Goal: Information Seeking & Learning: Find specific fact

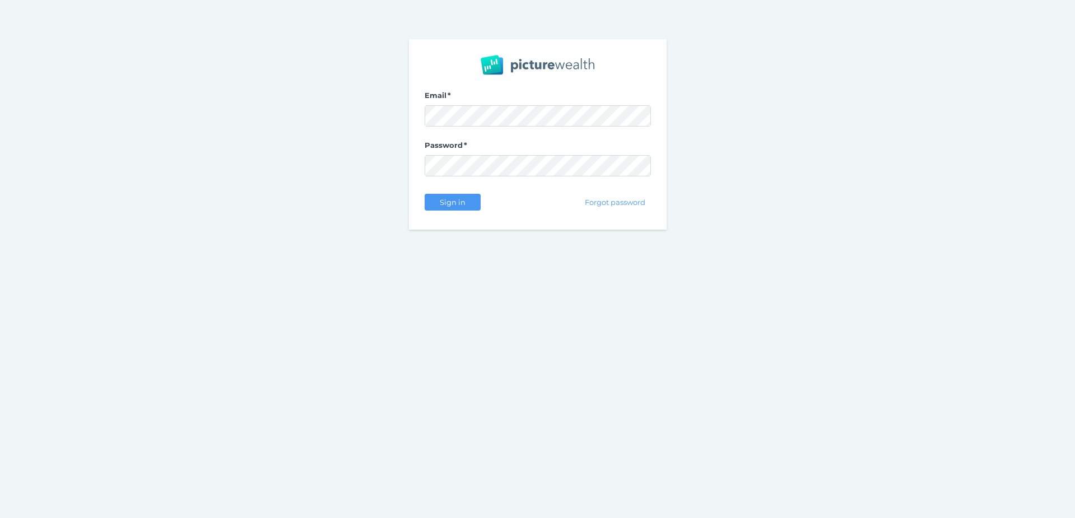
click at [0, 518] on nordpass-portal at bounding box center [0, 518] width 0 height 0
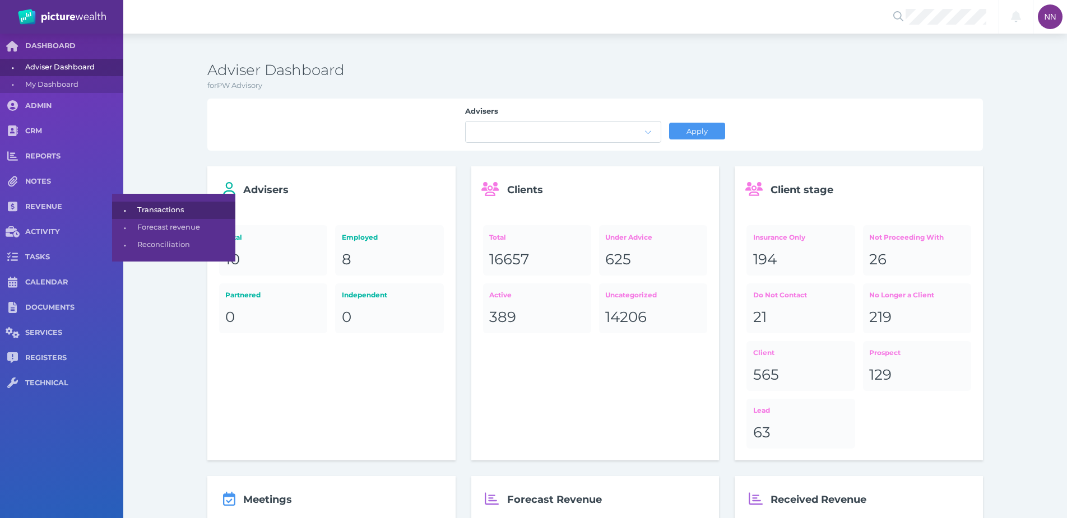
click at [158, 218] on span "Transactions" at bounding box center [184, 210] width 94 height 17
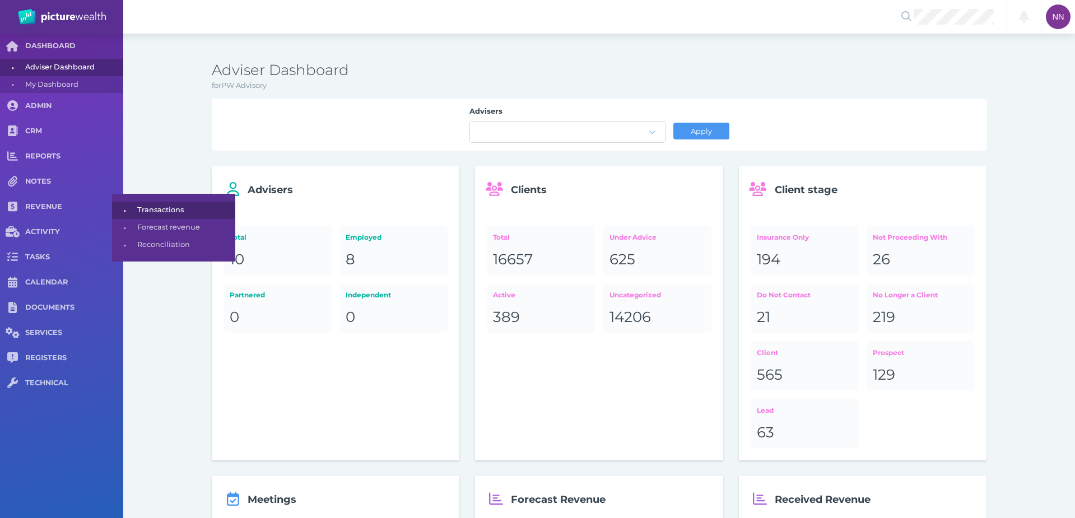
select select "25"
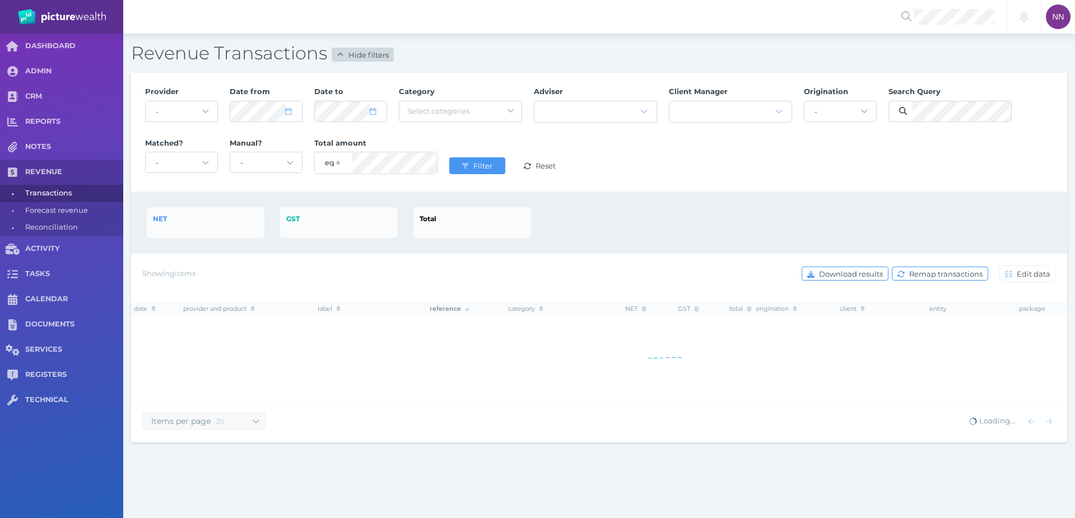
click at [368, 57] on span "Hide filters" at bounding box center [370, 54] width 48 height 9
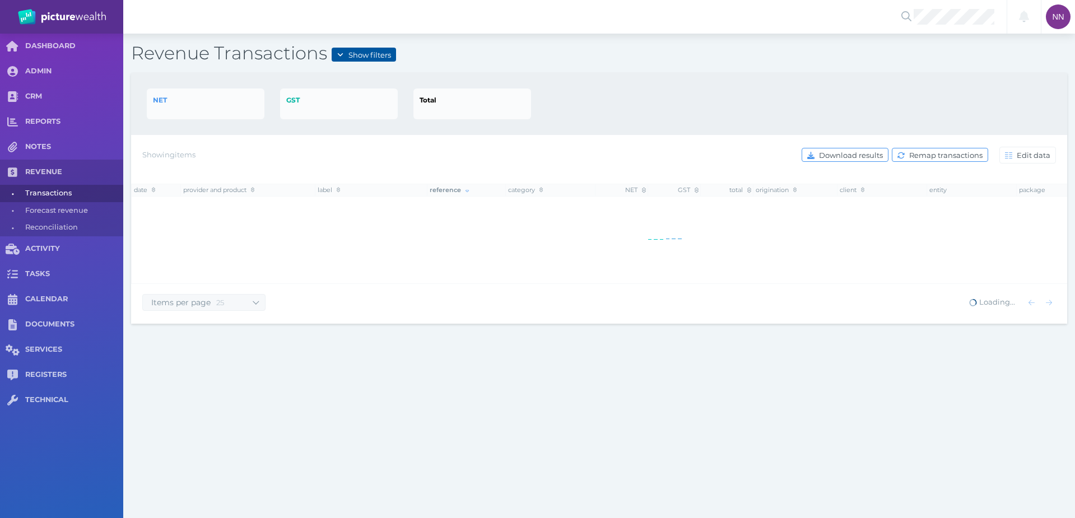
click at [368, 57] on span "Show filters" at bounding box center [371, 54] width 50 height 9
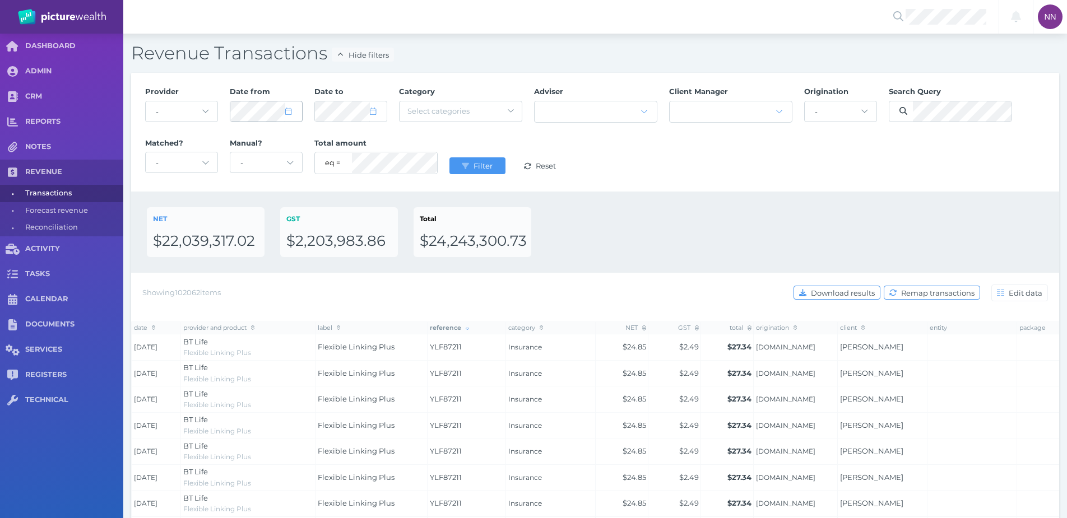
click at [291, 110] on icon at bounding box center [288, 111] width 6 height 7
select select "2025"
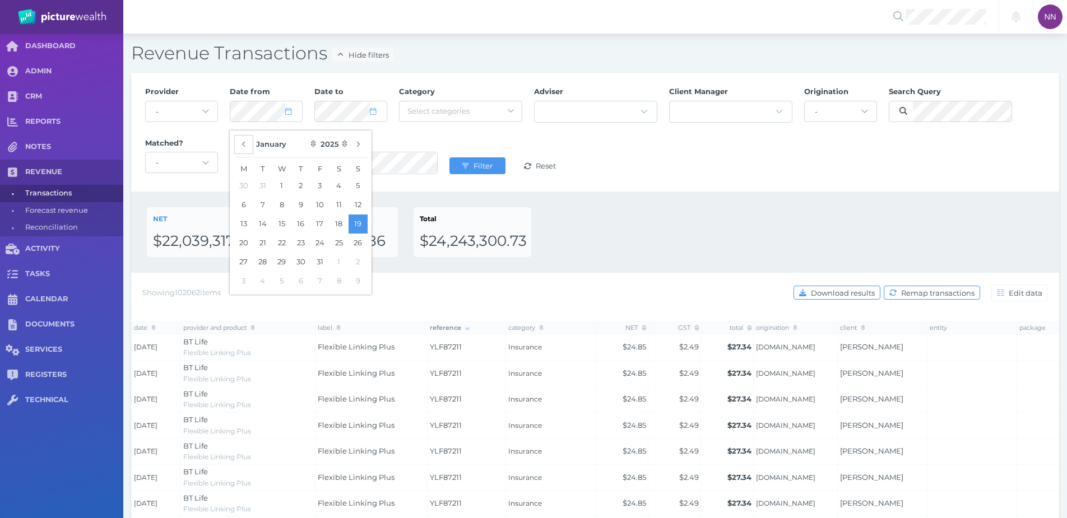
click at [247, 144] on button "button" at bounding box center [243, 144] width 19 height 19
select select "11"
select select "2024"
click at [354, 143] on button "button" at bounding box center [358, 144] width 19 height 19
select select "0"
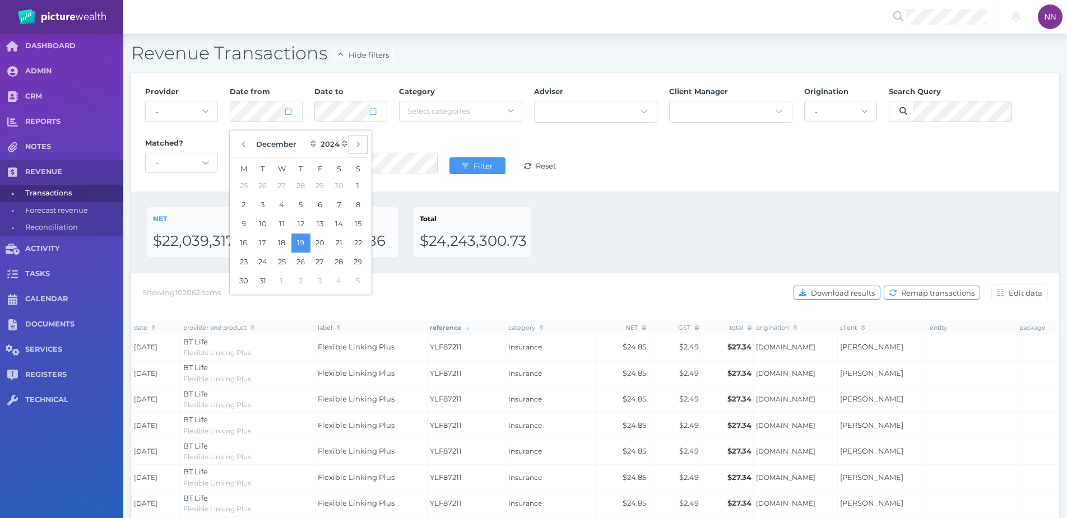
select select "2025"
click at [489, 138] on div "Provider - Acuity Fee Revenue Acuity Trustee Advocate Private Wealth Pty Ltd AI…" at bounding box center [595, 132] width 912 height 103
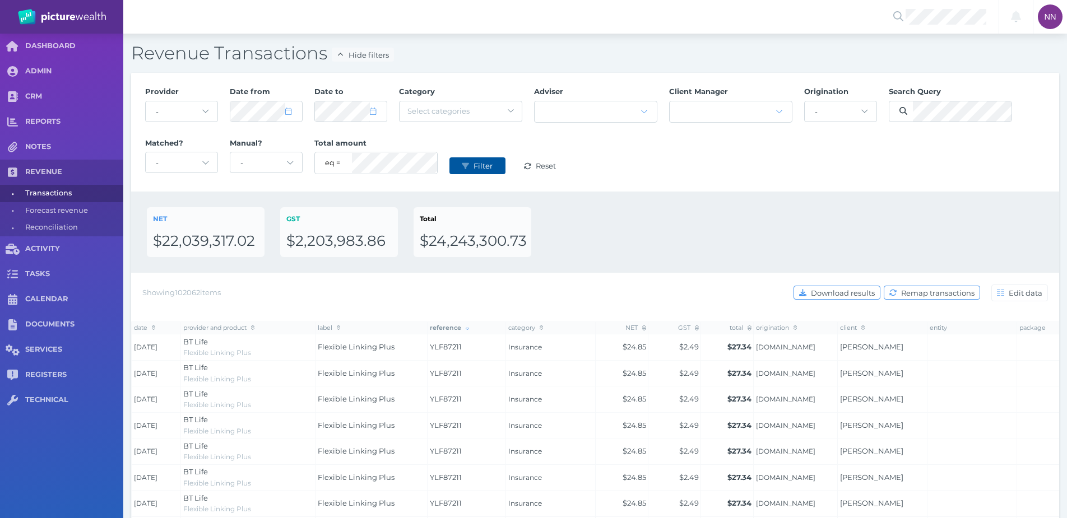
click at [486, 162] on span "Filter" at bounding box center [484, 165] width 26 height 9
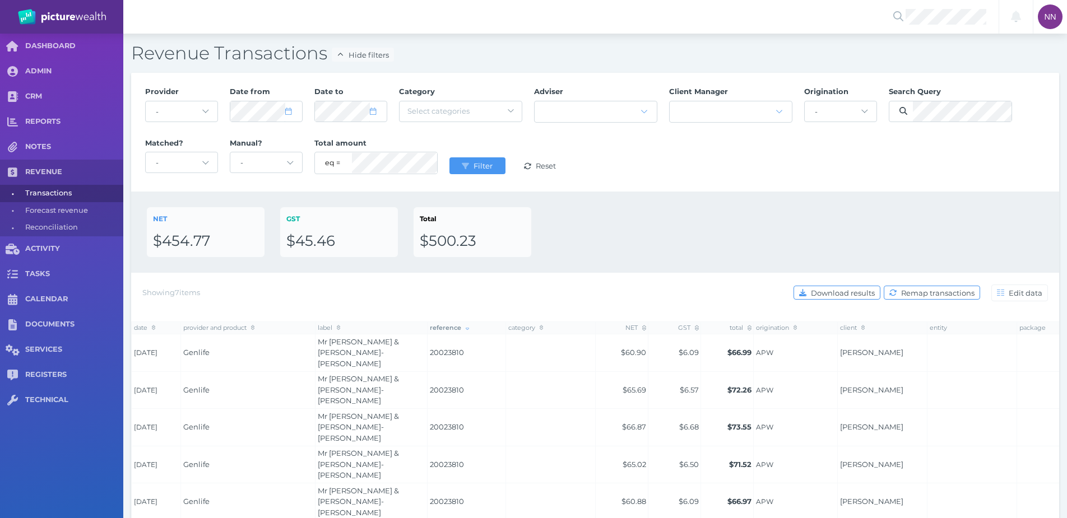
scroll to position [57, 0]
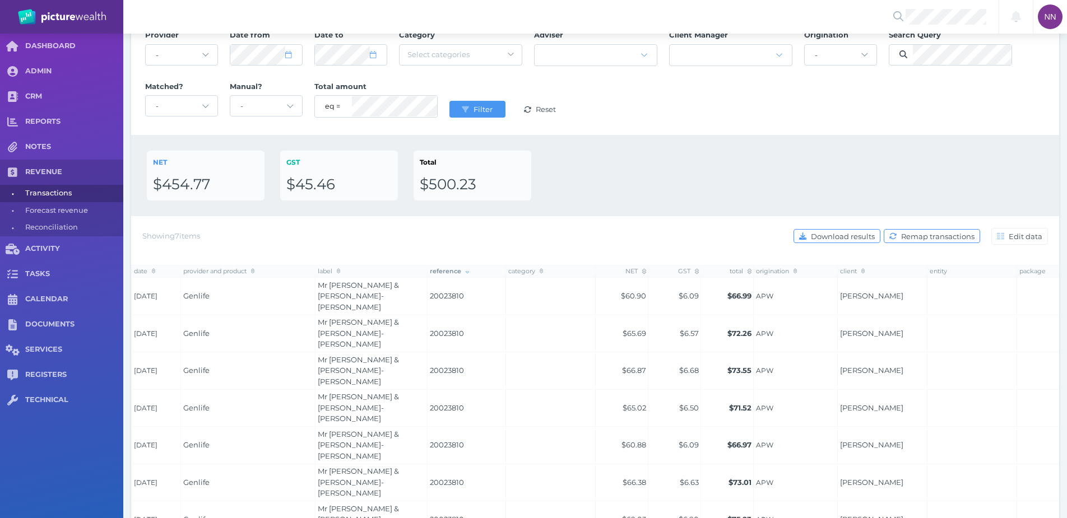
click at [709, 86] on div "Provider - Acuity Fee Revenue Acuity Trustee Advocate Private Wealth Pty Ltd AI…" at bounding box center [595, 75] width 912 height 103
click at [482, 108] on span "Filter" at bounding box center [484, 109] width 26 height 9
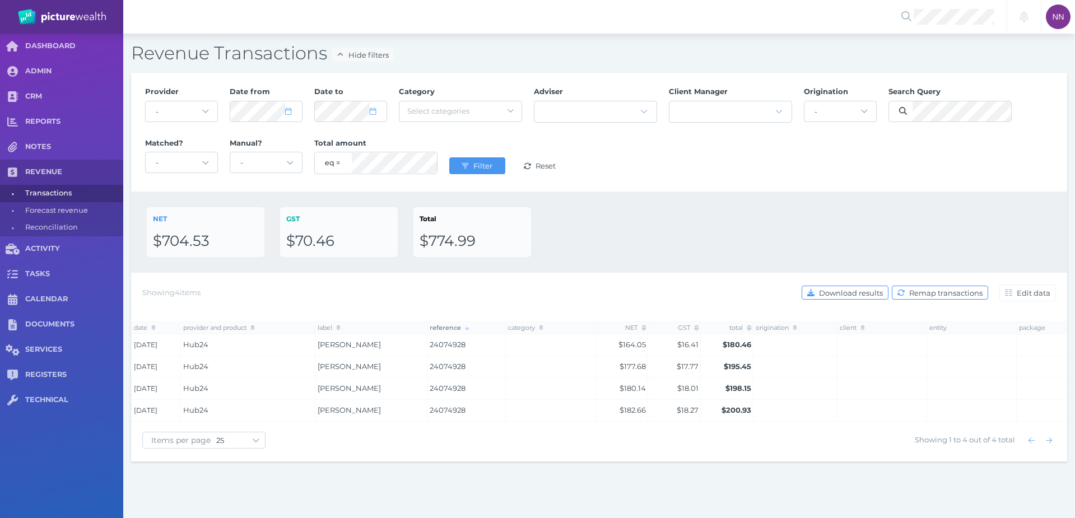
drag, startPoint x: 390, startPoint y: 354, endPoint x: 308, endPoint y: 344, distance: 83.1
click at [308, 344] on tr "[DATE] Hub24 [PERSON_NAME] 24074928 $164.05 $16.41 $180.46" at bounding box center [665, 346] width 1067 height 22
copy tr "[PERSON_NAME]"
click at [935, 122] on span at bounding box center [950, 111] width 123 height 21
click at [488, 168] on span "Filter" at bounding box center [484, 165] width 26 height 9
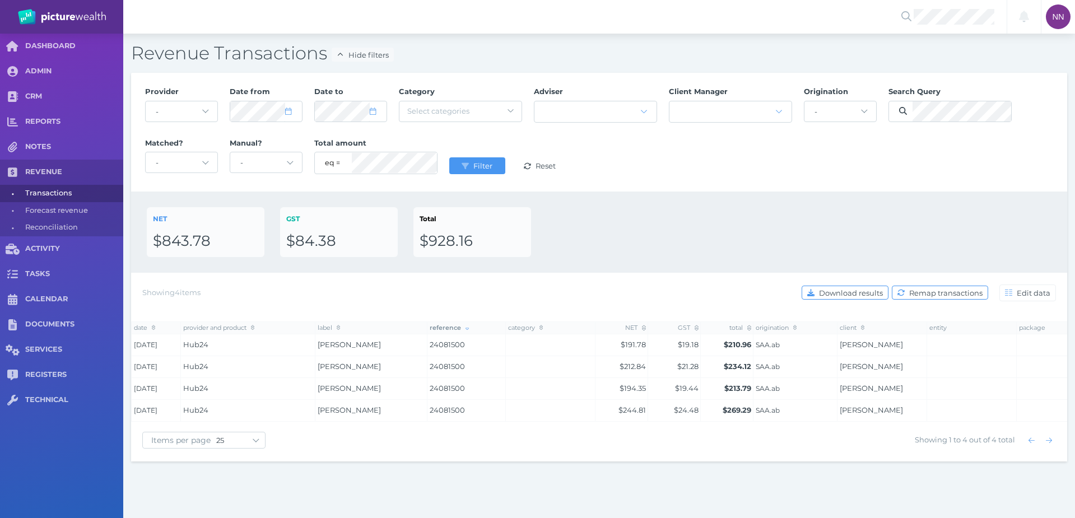
drag, startPoint x: 387, startPoint y: 345, endPoint x: 315, endPoint y: 345, distance: 71.2
click at [315, 345] on td "[PERSON_NAME]" at bounding box center [371, 346] width 112 height 22
copy span "[PERSON_NAME]"
click at [483, 158] on button "Filter" at bounding box center [477, 165] width 56 height 17
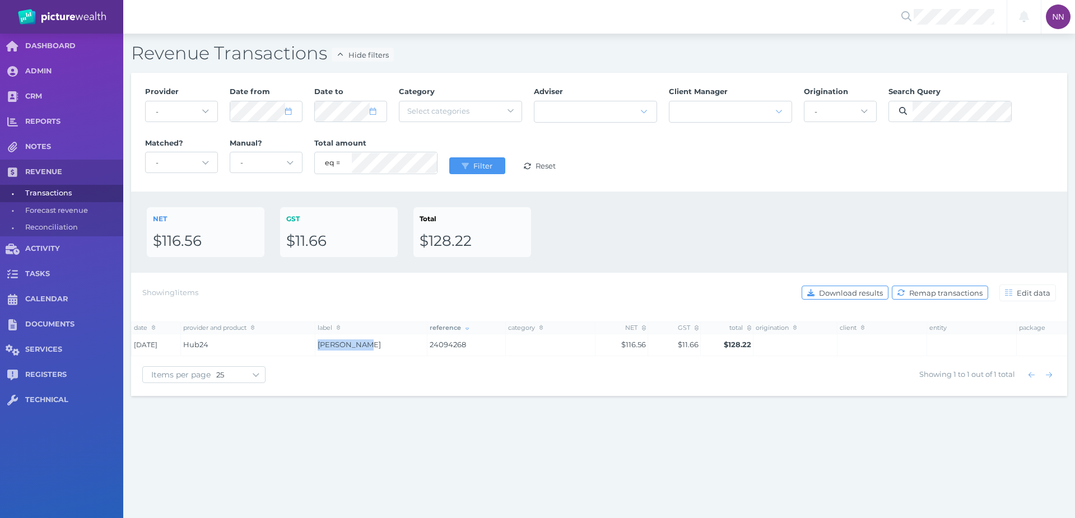
drag, startPoint x: 332, startPoint y: 347, endPoint x: 318, endPoint y: 347, distance: 14.0
click at [318, 347] on td "[PERSON_NAME]" at bounding box center [371, 346] width 112 height 22
copy span "[PERSON_NAME]"
click at [475, 161] on button "Filter" at bounding box center [477, 165] width 56 height 17
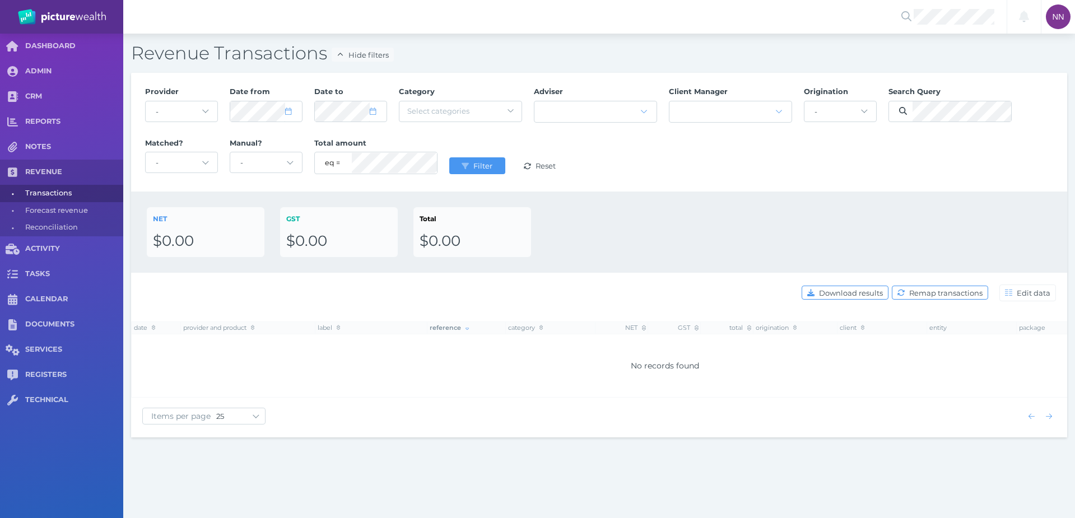
click at [884, 168] on div "Provider - Acuity Fee Revenue Acuity Trustee Advocate Private Wealth Pty Ltd AI…" at bounding box center [599, 132] width 921 height 103
click at [290, 113] on icon at bounding box center [288, 111] width 6 height 7
select select "2025"
click at [242, 146] on icon "button" at bounding box center [244, 144] width 4 height 7
select select "11"
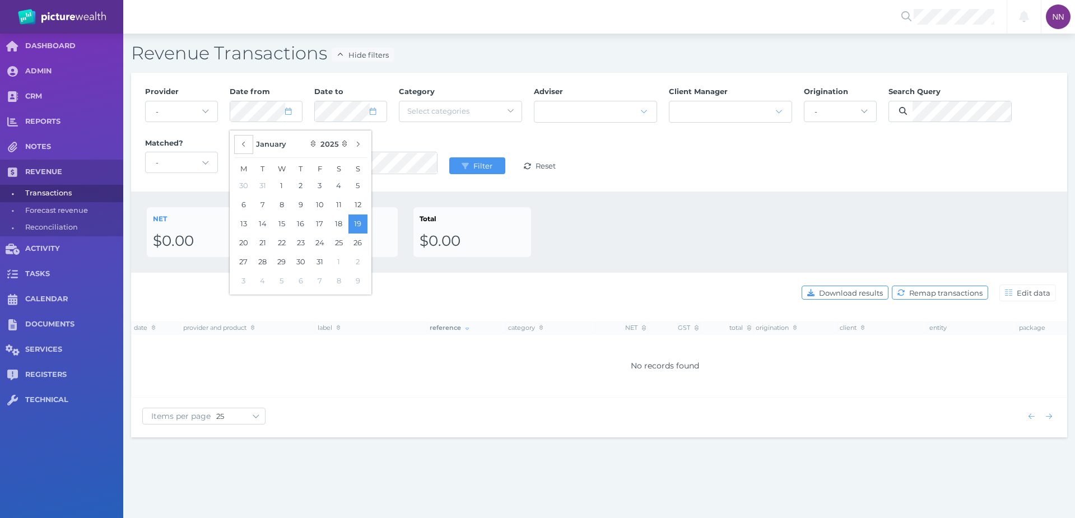
select select "2024"
click at [242, 146] on icon "button" at bounding box center [244, 144] width 4 height 7
select select "10"
click at [316, 191] on button "1" at bounding box center [319, 186] width 19 height 19
click at [467, 171] on button "Filter" at bounding box center [477, 165] width 56 height 17
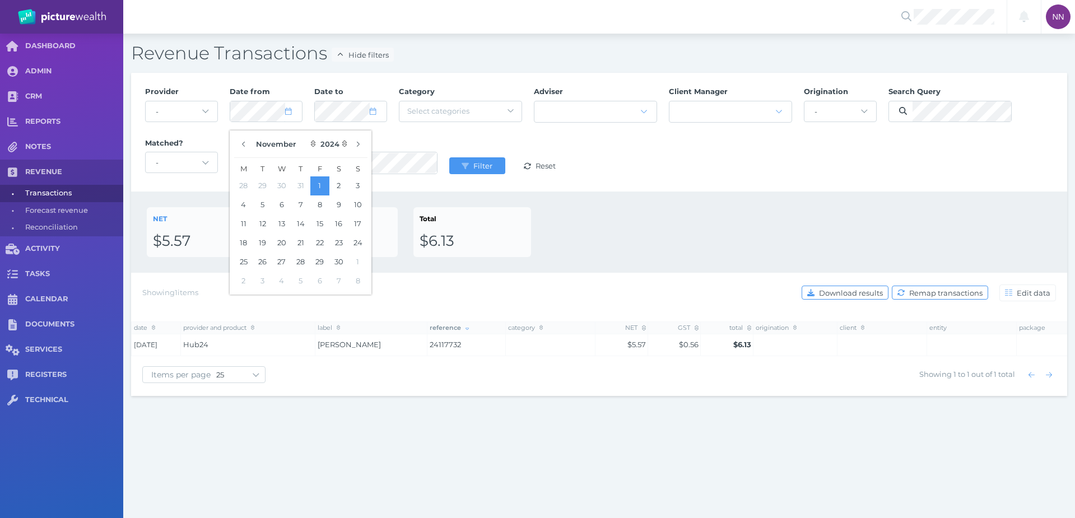
drag, startPoint x: 384, startPoint y: 342, endPoint x: 296, endPoint y: 345, distance: 87.5
click at [296, 345] on tr "[DATE] Hub24 [PERSON_NAME] 24117732 $5.57 $0.56 $6.13" at bounding box center [665, 346] width 1067 height 22
copy tr "[PERSON_NAME]"
click at [949, 101] on span at bounding box center [950, 111] width 123 height 21
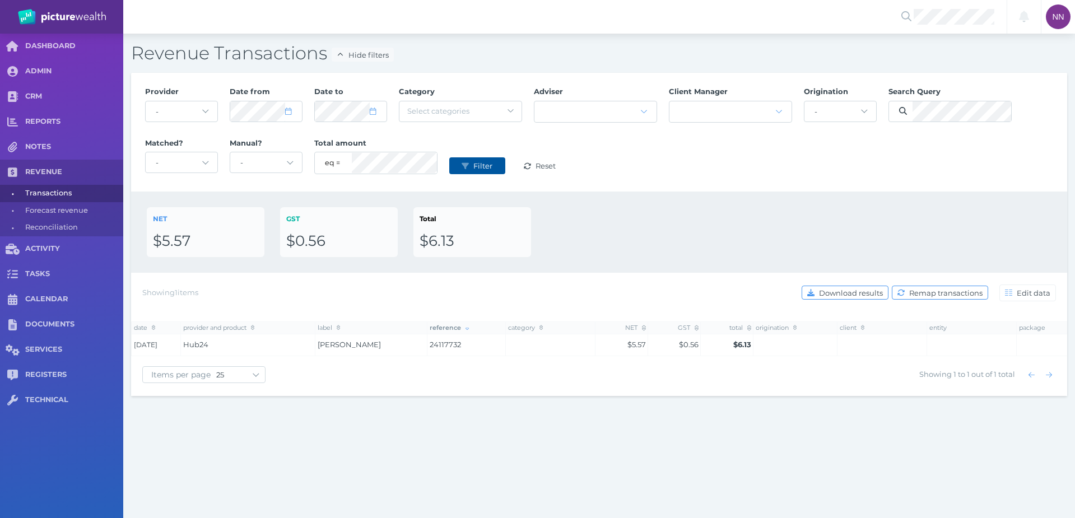
click at [483, 163] on span "Filter" at bounding box center [484, 165] width 26 height 9
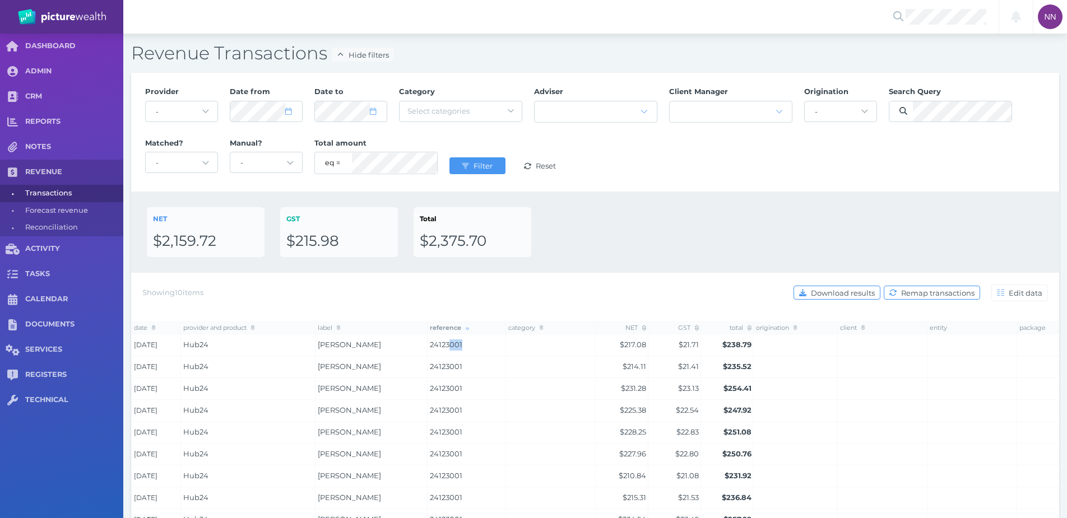
drag, startPoint x: 465, startPoint y: 347, endPoint x: 449, endPoint y: 345, distance: 15.9
click at [449, 345] on span "24123001" at bounding box center [467, 345] width 74 height 11
click at [407, 363] on td "[PERSON_NAME]" at bounding box center [371, 367] width 112 height 22
drag, startPoint x: 391, startPoint y: 346, endPoint x: 314, endPoint y: 350, distance: 76.9
click at [314, 350] on tr "[DATE] Hub24 [PERSON_NAME] 24123001 $217.08 $21.71 $238.79" at bounding box center [665, 346] width 1067 height 22
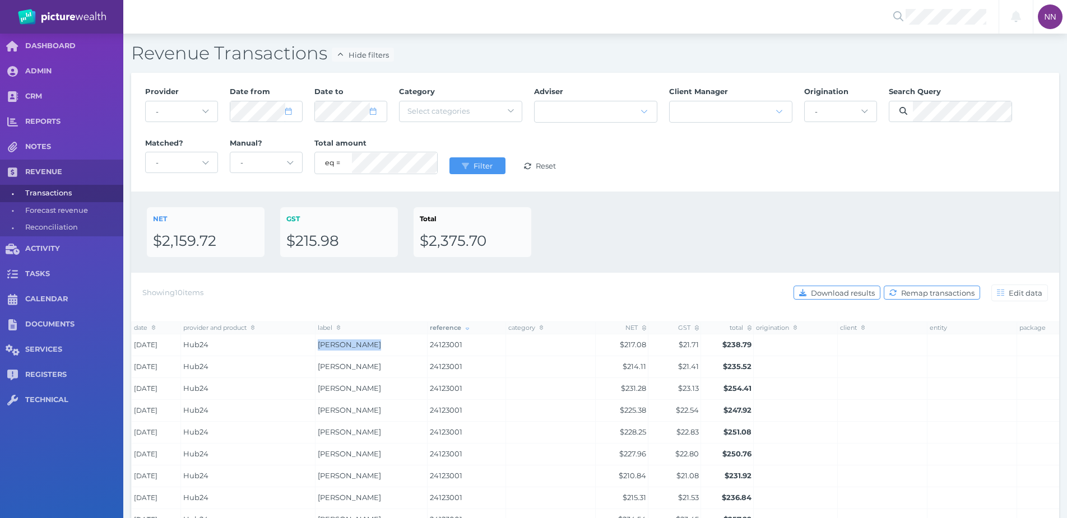
copy tr "[PERSON_NAME]"
click at [465, 166] on icon "submit" at bounding box center [465, 166] width 7 height 6
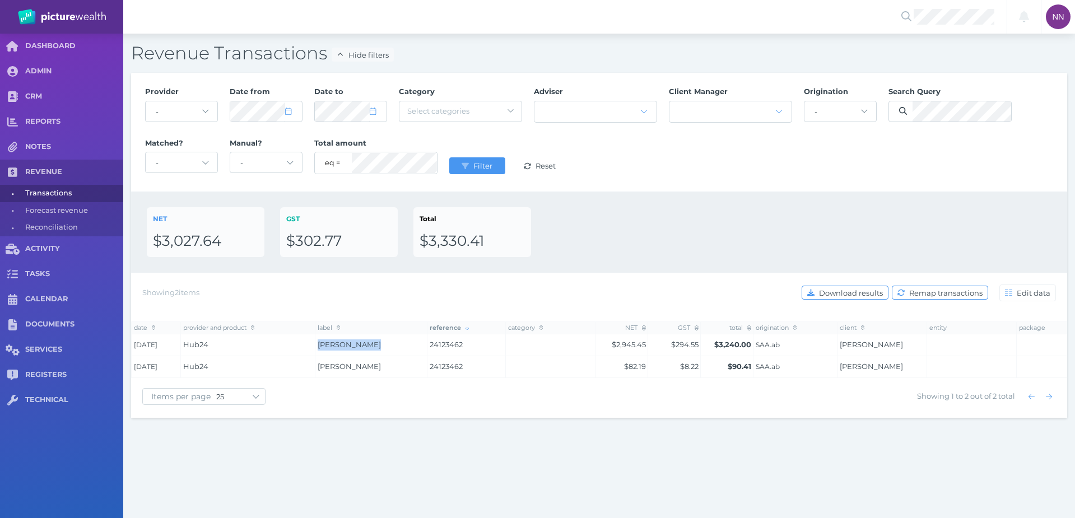
drag, startPoint x: 386, startPoint y: 350, endPoint x: 317, endPoint y: 346, distance: 68.5
click at [317, 346] on td "[PERSON_NAME]" at bounding box center [371, 346] width 112 height 22
copy span "[PERSON_NAME]"
click at [780, 248] on div "NET $3,027.64 GST $302.77 Total $3,330.41" at bounding box center [599, 232] width 905 height 50
click at [476, 167] on span "Filter" at bounding box center [484, 165] width 26 height 9
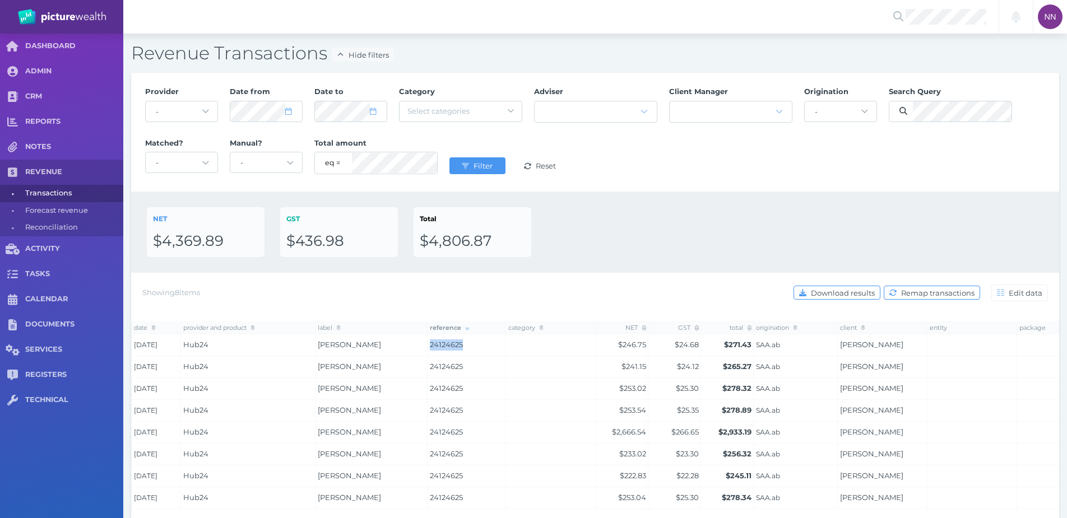
drag, startPoint x: 467, startPoint y: 341, endPoint x: 428, endPoint y: 345, distance: 40.0
click at [428, 345] on td "24124625" at bounding box center [467, 346] width 78 height 22
copy span "24124625"
drag, startPoint x: 386, startPoint y: 355, endPoint x: 295, endPoint y: 350, distance: 90.4
click at [295, 350] on tr "[DATE] Hub24 [PERSON_NAME] 24124625 $246.75 $24.68 $271.43 SAA.ab [PERSON_NAME]" at bounding box center [665, 346] width 1067 height 22
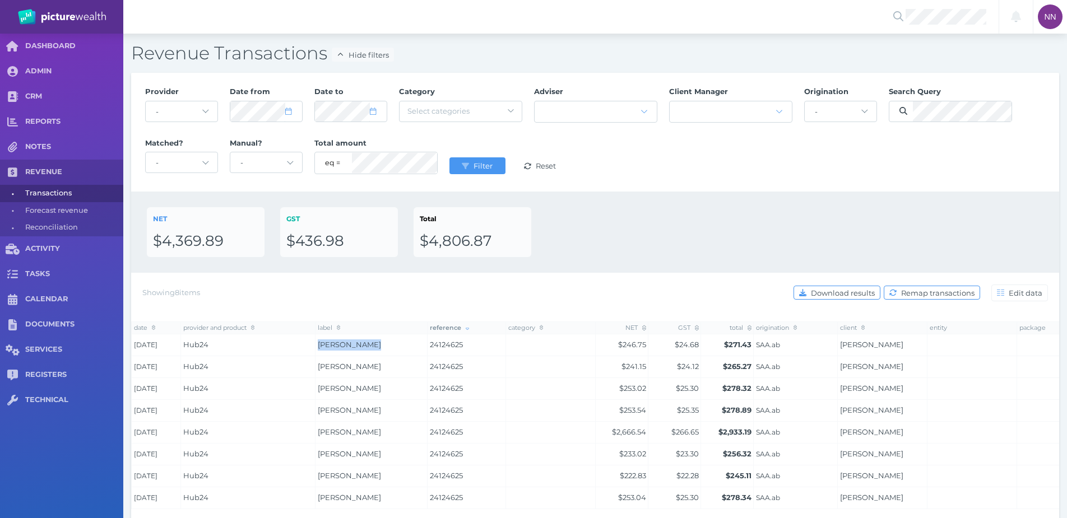
copy tr "[PERSON_NAME]"
select select "7"
select select "2025"
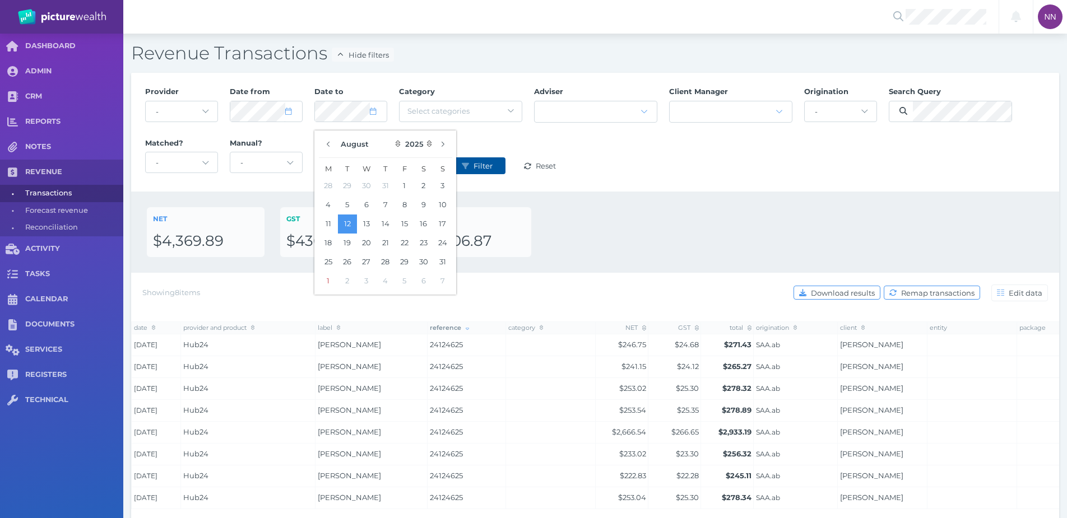
click at [485, 162] on span "Filter" at bounding box center [484, 165] width 26 height 9
click at [678, 160] on div "Provider - Acuity Fee Revenue Acuity Trustee Advocate Private Wealth Pty Ltd AI…" at bounding box center [595, 132] width 912 height 103
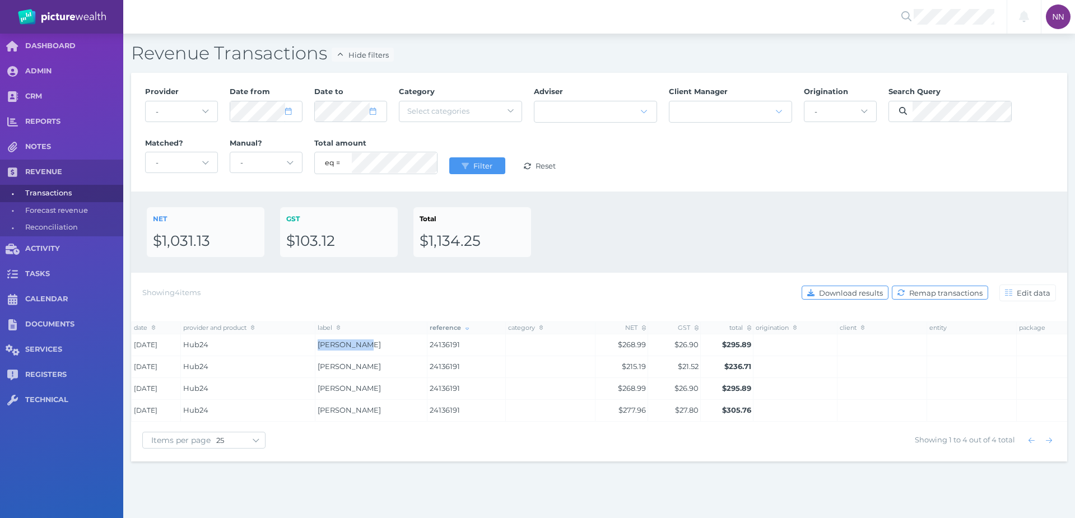
drag, startPoint x: 373, startPoint y: 345, endPoint x: 309, endPoint y: 344, distance: 63.3
click at [309, 344] on tr "[DATE] Hub24 [PERSON_NAME] Beach 24136191 $268.99 $26.90 $295.89" at bounding box center [665, 346] width 1067 height 22
copy tr "[PERSON_NAME]"
click at [499, 167] on button "Filter" at bounding box center [477, 165] width 56 height 17
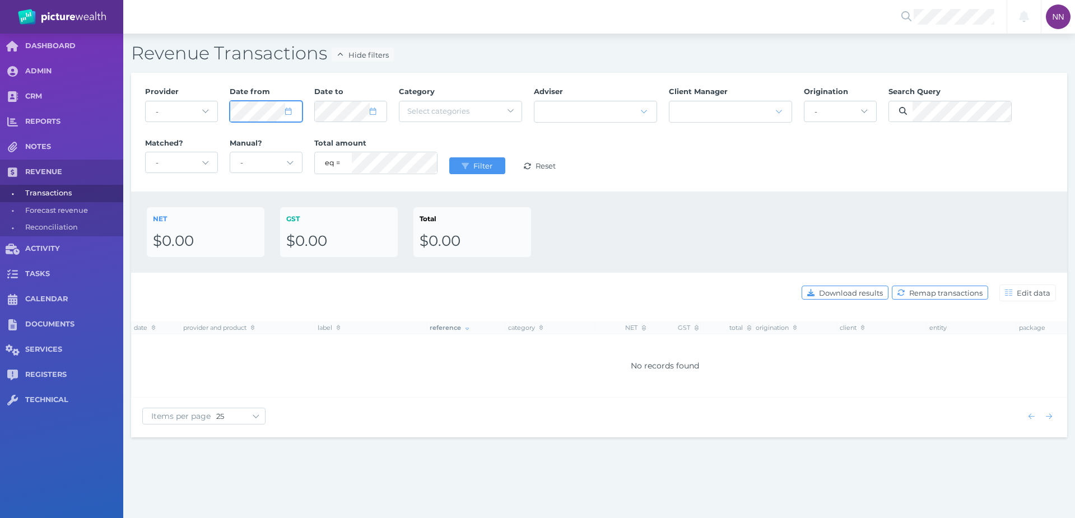
select select "10"
select select "2024"
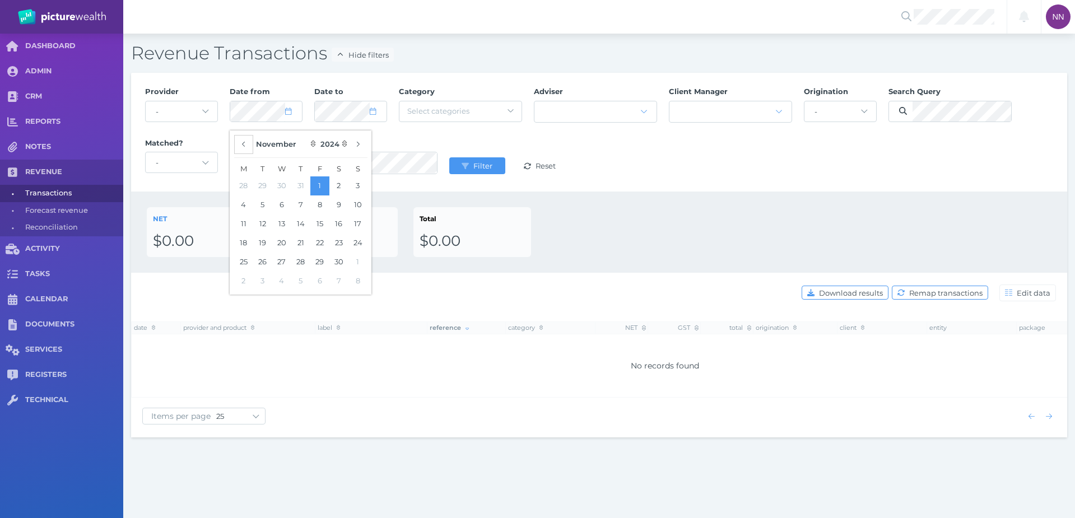
click at [247, 147] on button "button" at bounding box center [243, 144] width 19 height 19
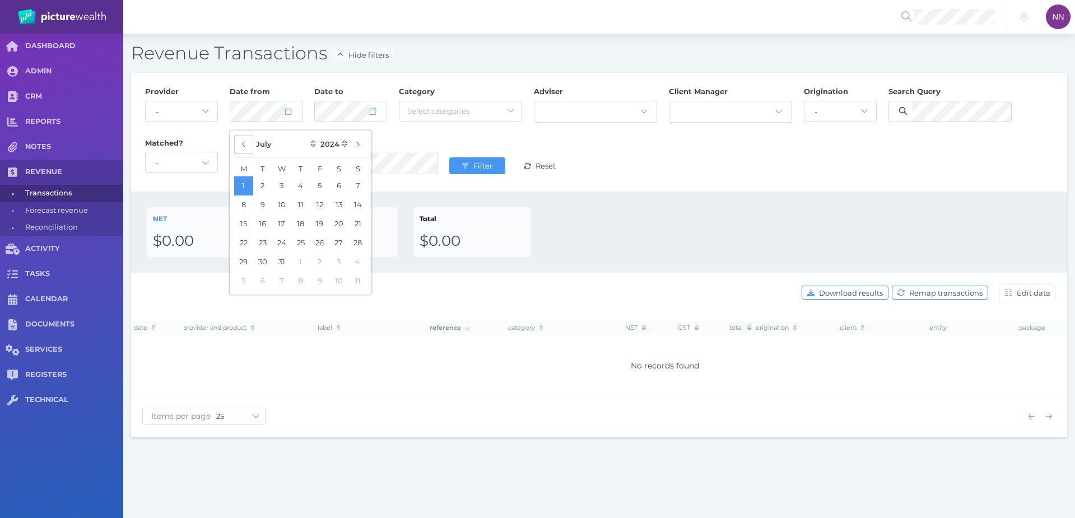
select select "5"
click at [341, 185] on button "1" at bounding box center [338, 186] width 19 height 19
click at [465, 169] on icon "submit" at bounding box center [465, 166] width 7 height 7
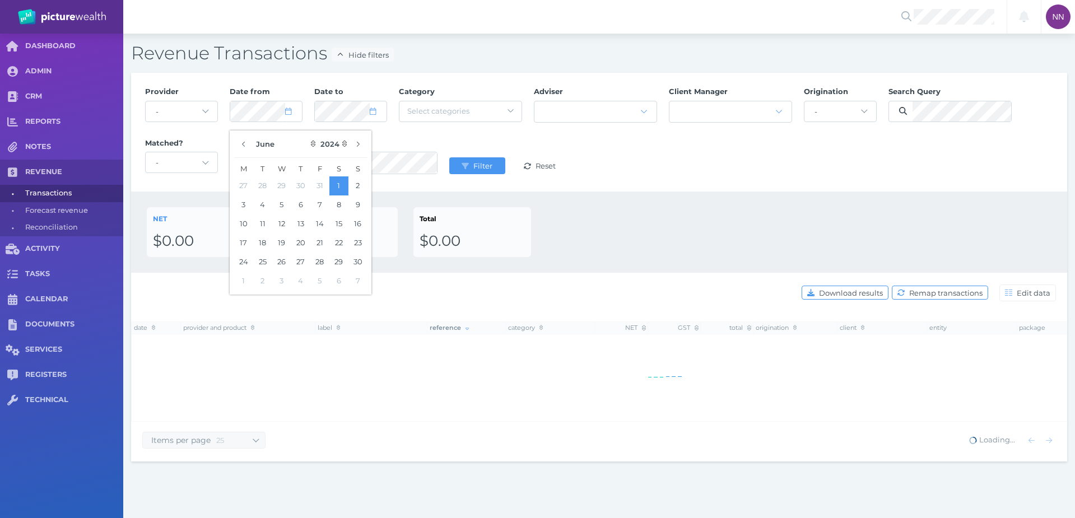
click at [750, 226] on div "NET $0.00 GST $0.00 Total $0.00" at bounding box center [599, 232] width 905 height 50
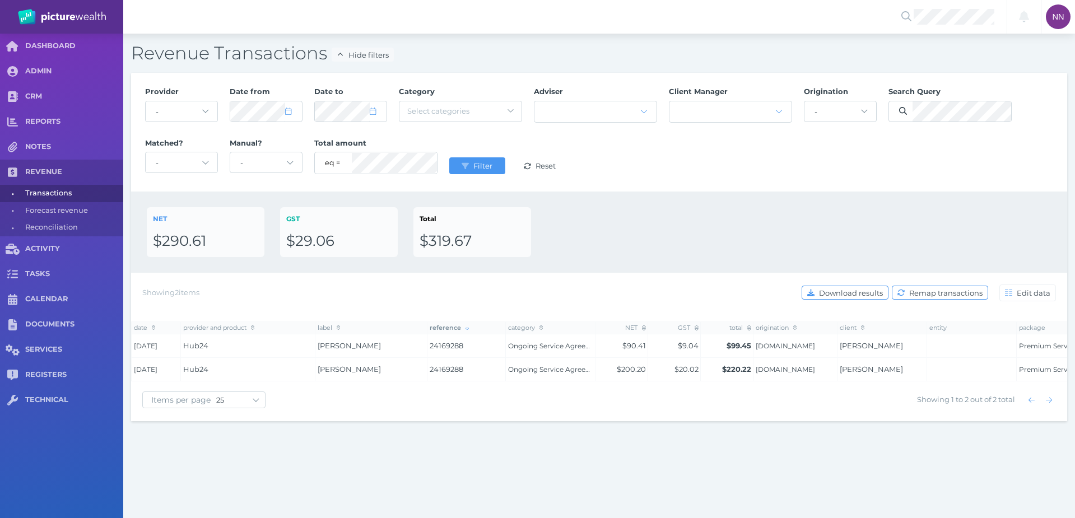
drag, startPoint x: 309, startPoint y: 345, endPoint x: 293, endPoint y: 349, distance: 16.6
click at [293, 349] on tr "[DATE] Hub24 [PERSON_NAME] Staines 24169288 Ongoing Service Agreement $90.41 $9…" at bounding box center [665, 347] width 1067 height 24
copy tr "[PERSON_NAME]"
click at [480, 166] on span "Filter" at bounding box center [484, 165] width 26 height 9
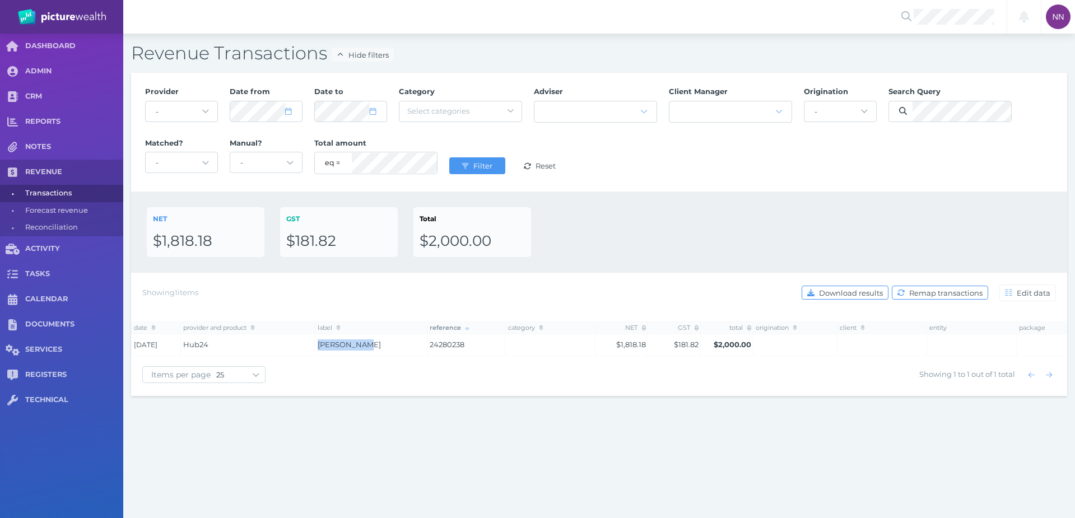
drag, startPoint x: 386, startPoint y: 349, endPoint x: 317, endPoint y: 349, distance: 68.4
click at [317, 349] on td "[PERSON_NAME]" at bounding box center [371, 346] width 112 height 22
click at [488, 161] on span "Filter" at bounding box center [484, 165] width 26 height 9
drag, startPoint x: 365, startPoint y: 345, endPoint x: 307, endPoint y: 345, distance: 58.8
click at [307, 345] on tr "[DATE] Hub24 [PERSON_NAME] 24280288 $1,818.18 $181.82 $2,000.00" at bounding box center [665, 346] width 1067 height 22
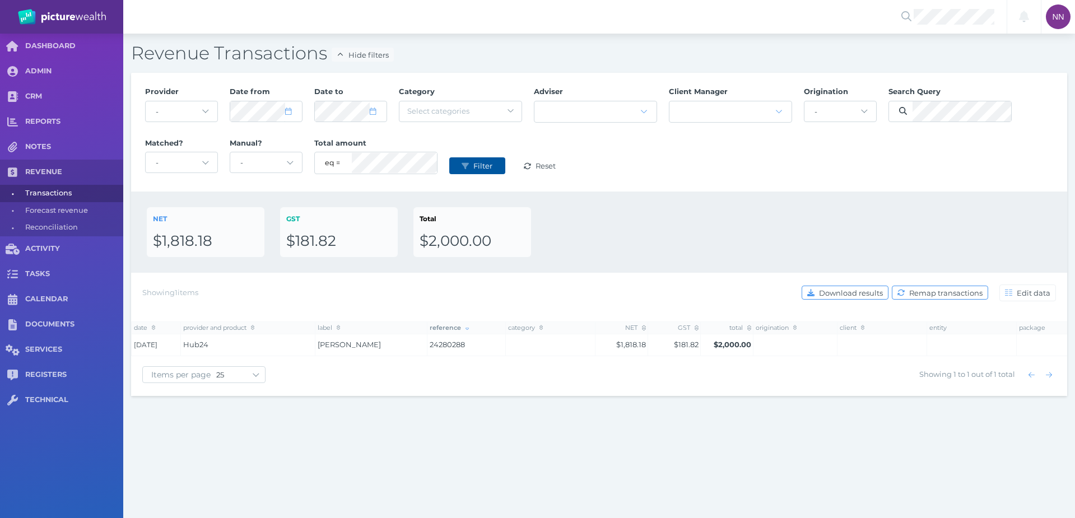
click at [495, 165] on span "Filter" at bounding box center [484, 165] width 26 height 9
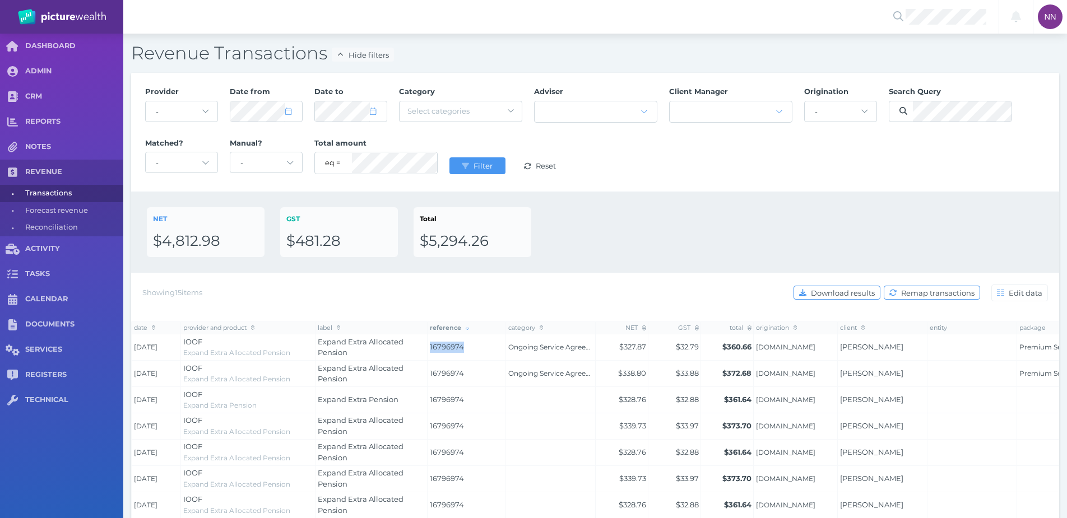
drag, startPoint x: 472, startPoint y: 349, endPoint x: 412, endPoint y: 352, distance: 60.0
click at [412, 352] on tr "[DATE] IOOF Expand Extra Allocated Pension Expand Extra Allocated Pension 16796…" at bounding box center [665, 348] width 1067 height 26
click at [333, 354] on span "Expand Extra Allocated Pension" at bounding box center [361, 347] width 86 height 20
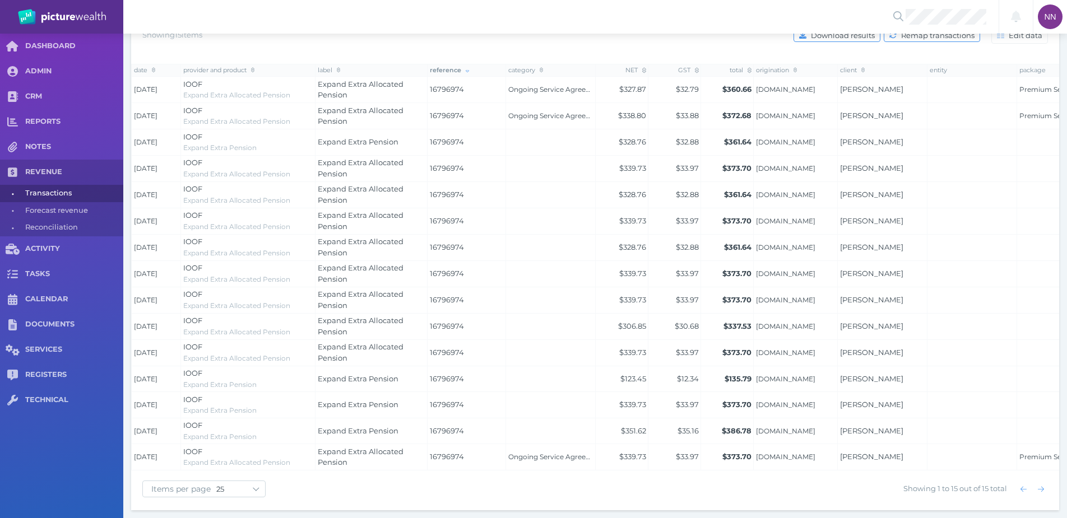
scroll to position [42, 0]
